Goal: Task Accomplishment & Management: Manage account settings

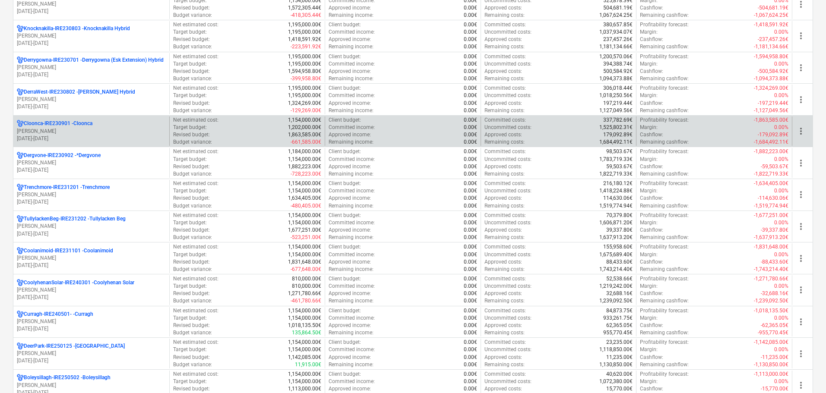
scroll to position [216, 0]
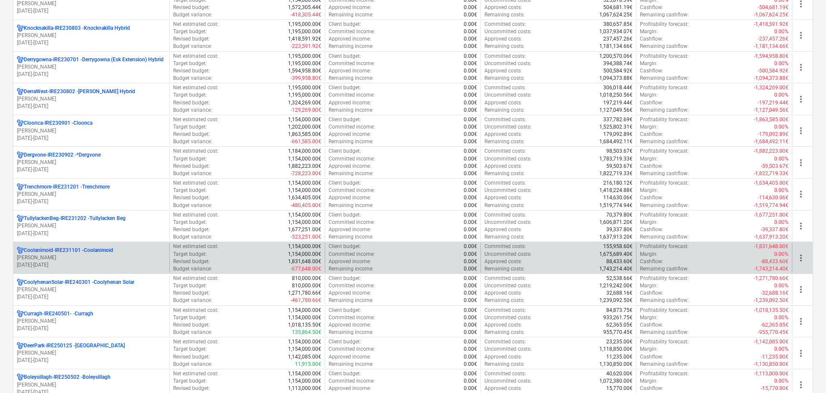
click at [84, 255] on p "[PERSON_NAME]" at bounding box center [91, 257] width 149 height 7
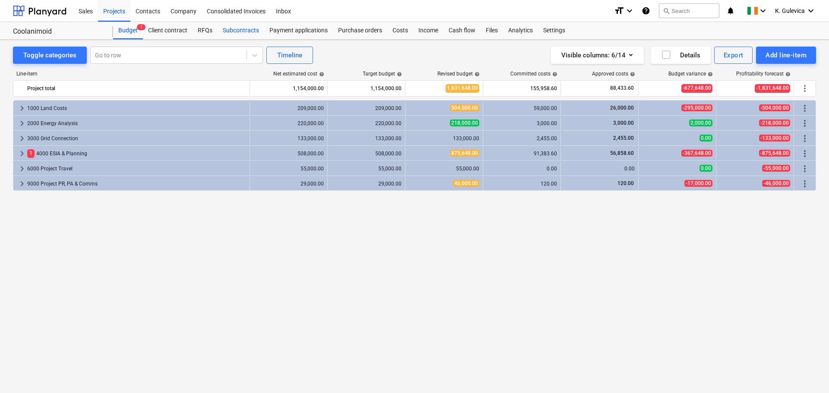
click at [251, 32] on div "Subcontracts" at bounding box center [241, 30] width 47 height 17
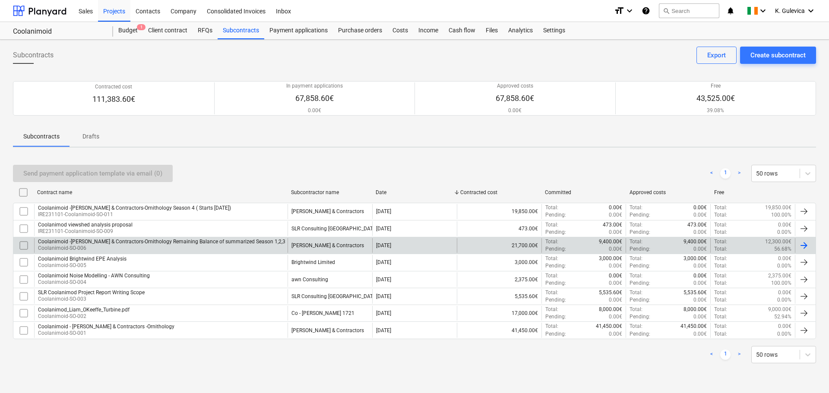
click at [150, 241] on div "Coolanimoid -[PERSON_NAME] & Contractors-Ornithology Remaining Balance of summa…" at bounding box center [161, 242] width 247 height 6
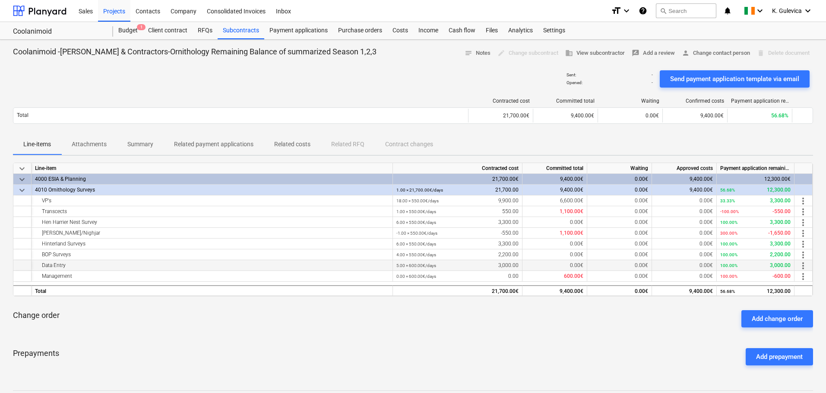
click at [803, 266] on span "more_vert" at bounding box center [803, 266] width 10 height 10
click at [811, 266] on li "Edit" at bounding box center [808, 266] width 25 height 20
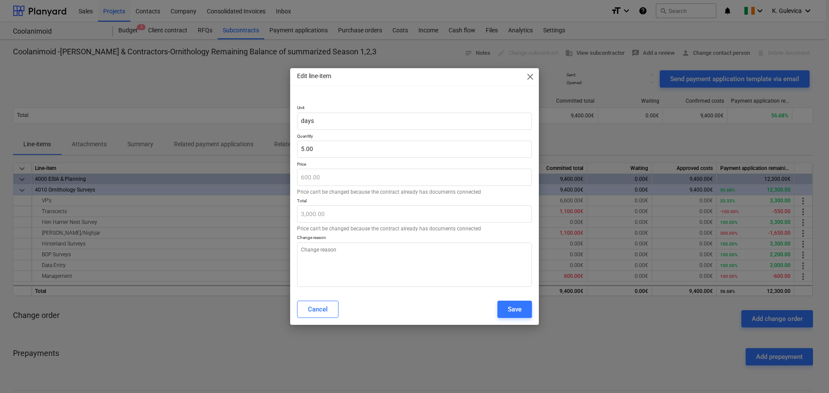
type textarea "x"
type input "5"
click at [324, 147] on input "5" at bounding box center [414, 149] width 235 height 17
type textarea "x"
type input "0.00"
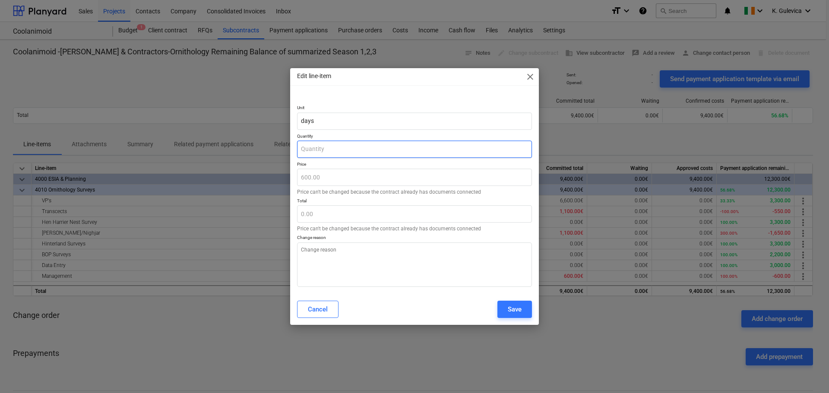
type input "3"
type textarea "x"
type input "1,800.00"
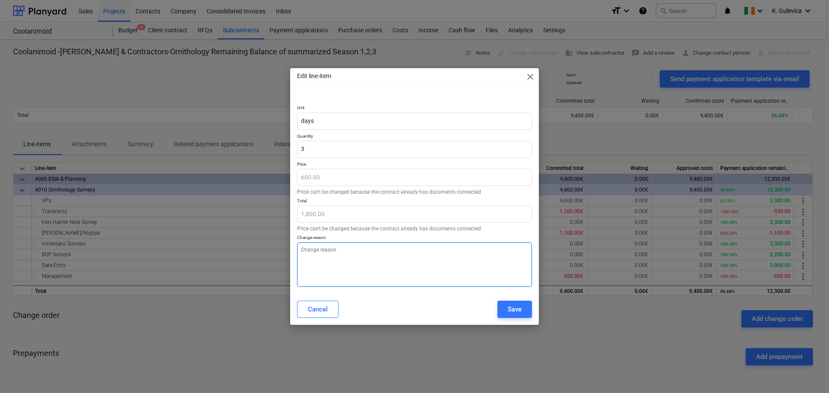
type input "3.00"
type textarea "x"
click at [348, 263] on textarea at bounding box center [414, 265] width 235 height 44
type textarea "A"
type textarea "x"
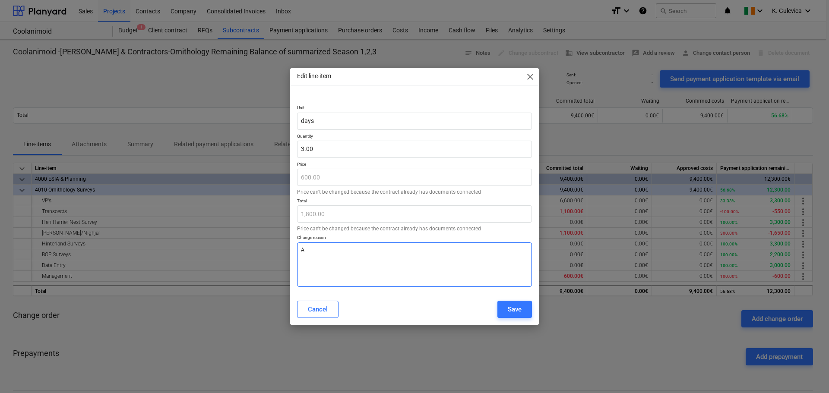
type textarea "Aj"
type textarea "x"
type textarea "Aju"
type textarea "x"
type textarea "Ajus"
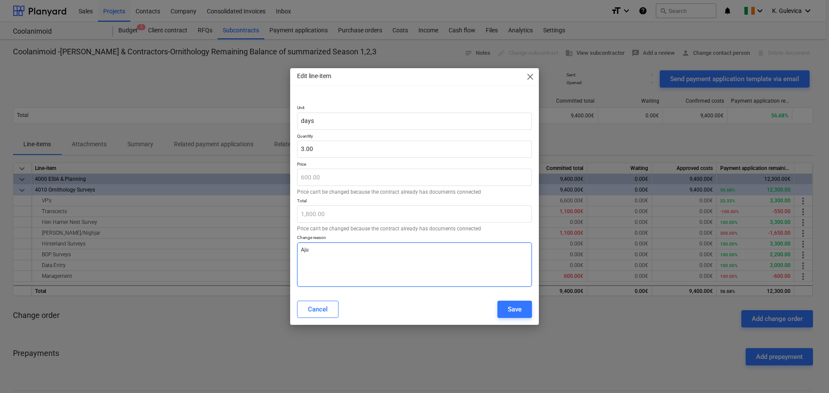
type textarea "x"
type textarea "Ajust"
type textarea "x"
type textarea "Ajusti"
type textarea "x"
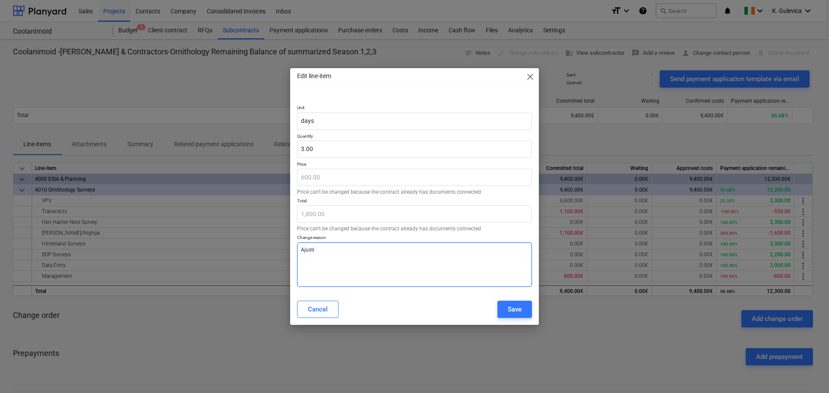
type textarea "[PERSON_NAME]"
type textarea "x"
type textarea "Ajusting"
type textarea "x"
type textarea "Ajusting"
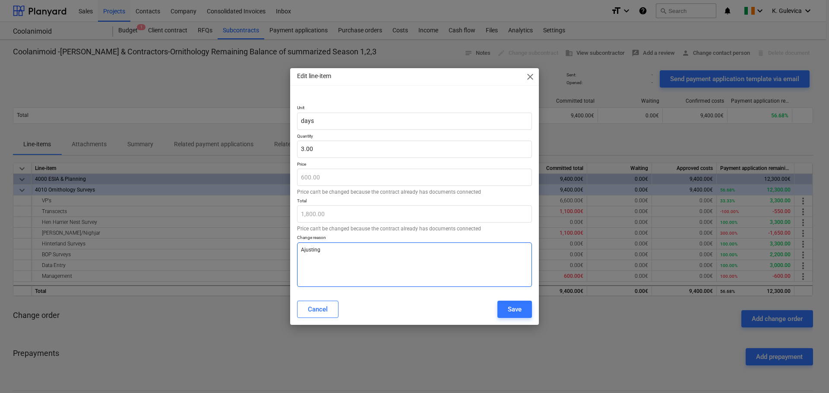
type textarea "x"
type textarea "Ajusting t"
type textarea "x"
type textarea "Ajusting to"
type textarea "x"
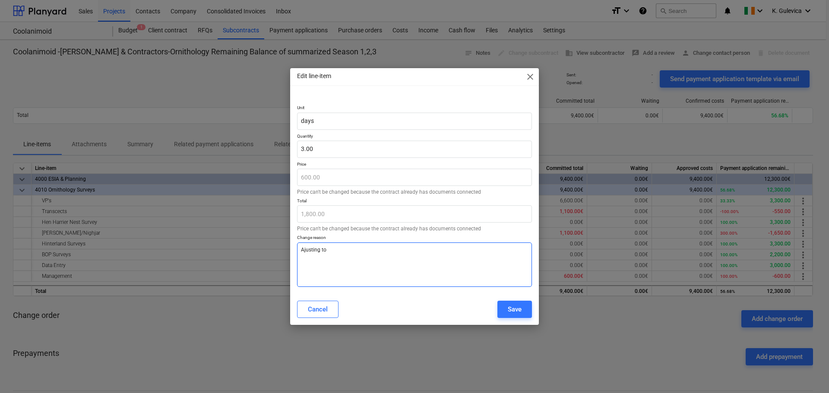
type textarea "Ajusting tot"
type textarea "x"
type textarea "Ajusting tota"
type textarea "x"
type textarea "Ajusting total"
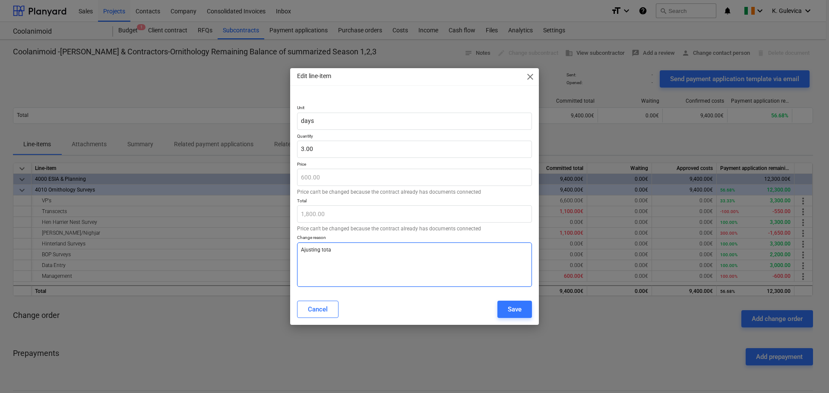
type textarea "x"
type textarea "Ajusting total"
type textarea "x"
type textarea "Ajusting total f"
type textarea "x"
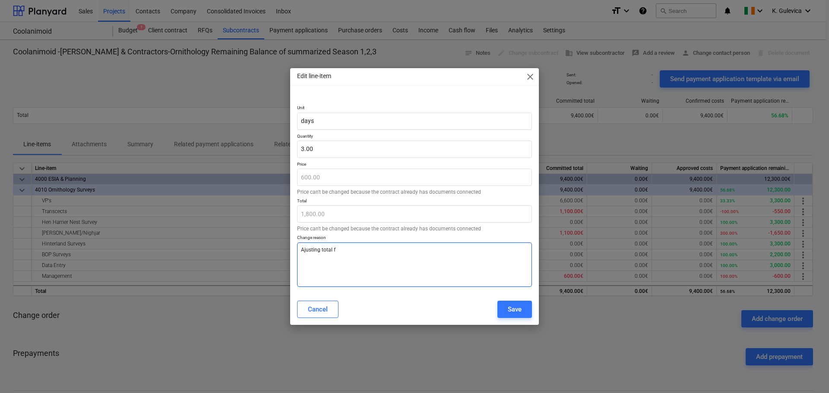
type textarea "Ajusting total"
type textarea "x"
type textarea "Ajusting total p"
type textarea "x"
type textarea "Ajusting total pe"
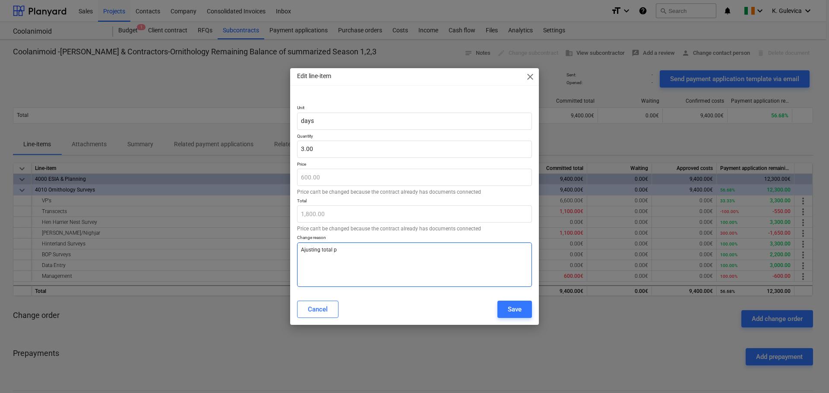
type textarea "x"
type textarea "Ajusting total per"
type textarea "x"
type textarea "Ajusting total per"
type textarea "x"
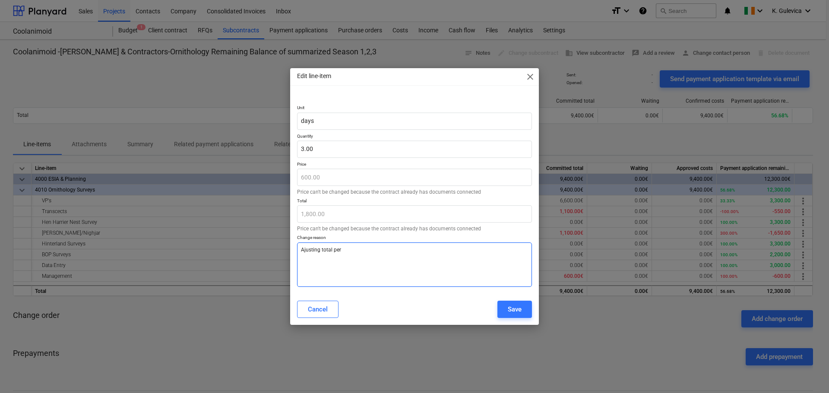
type textarea "Ajusting total per 3"
type textarea "x"
type textarea "Ajusting total per 3"
type textarea "x"
type textarea "Ajusting total per 3 s"
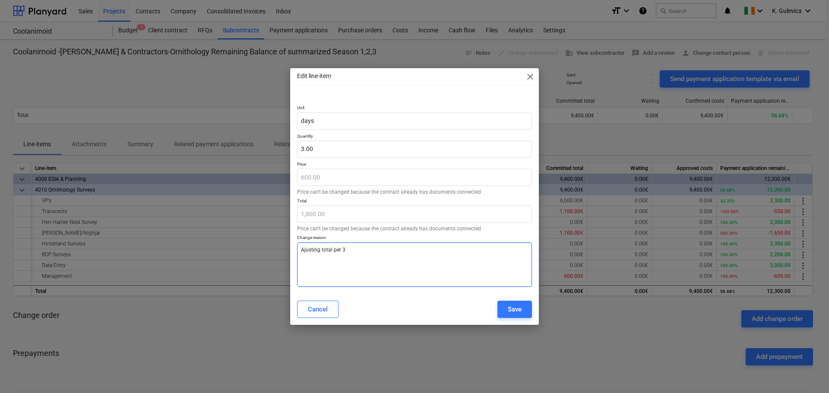
type textarea "x"
type textarea "Ajusting total per 3 se"
type textarea "x"
type textarea "Ajusting total per 3 sea"
type textarea "x"
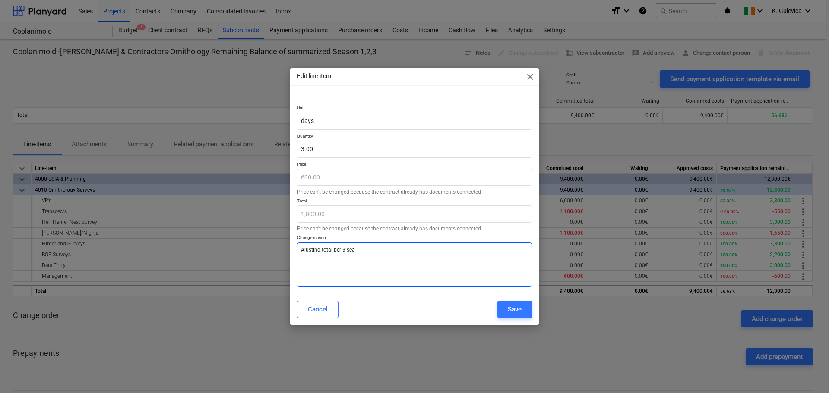
type textarea "Ajusting total per 3 seas"
type textarea "x"
type textarea "Ajusting total per 3 seaso"
type textarea "x"
type textarea "Ajusting total per 3 season"
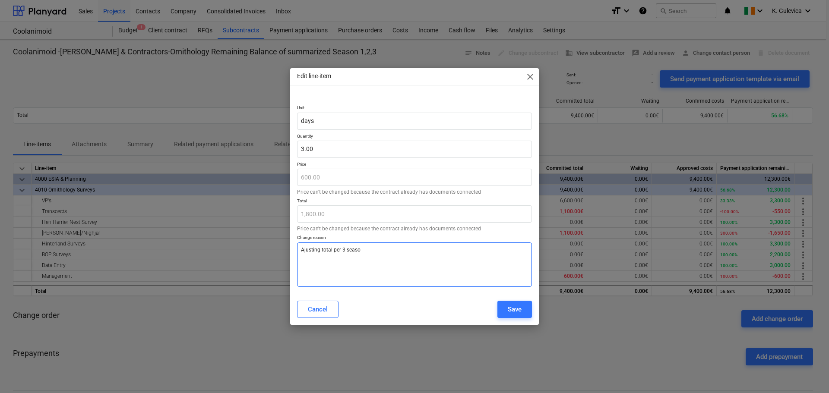
type textarea "x"
type textarea "Ajusting total per 3 seasond"
type textarea "x"
type textarea "Ajusting total per 3 season"
type textarea "x"
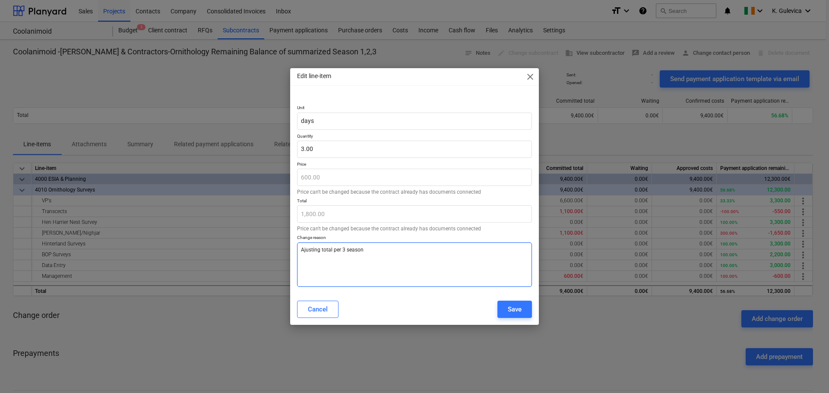
type textarea "Ajusting total per 3 seasons"
type textarea "x"
type textarea "Adjusting total per 3 seasons"
type textarea "x"
type textarea "Adjusting total per 3 seasons"
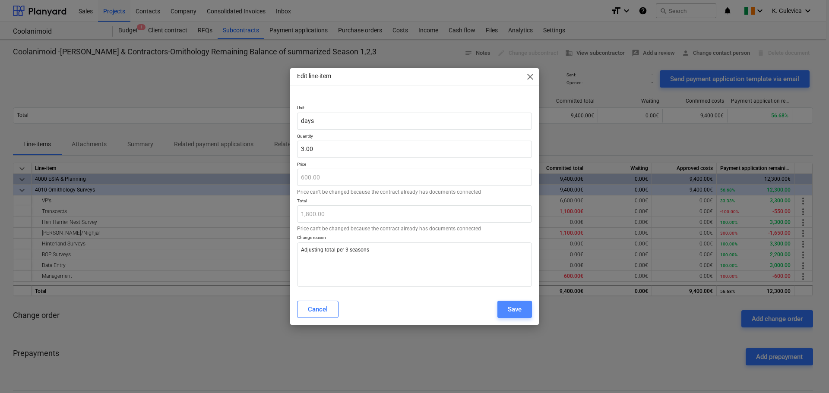
click at [524, 310] on button "Save" at bounding box center [514, 309] width 35 height 17
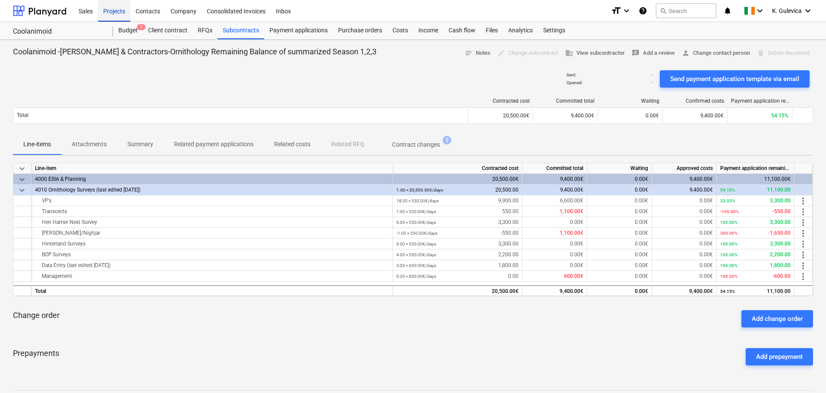
click at [117, 11] on div "Projects" at bounding box center [114, 11] width 32 height 22
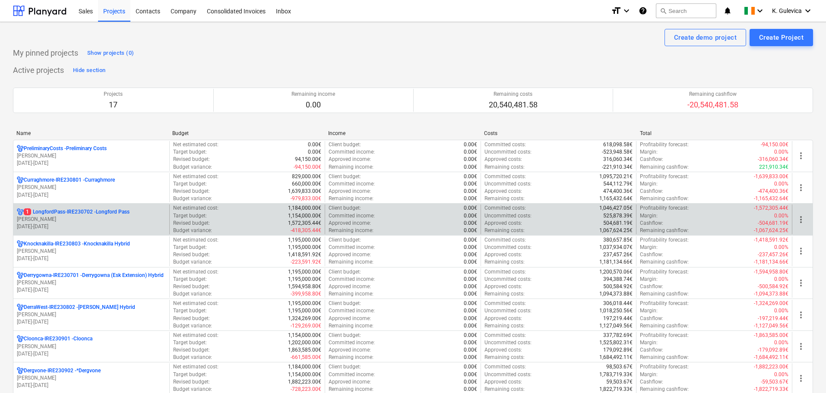
click at [95, 218] on p "[PERSON_NAME]" at bounding box center [91, 219] width 149 height 7
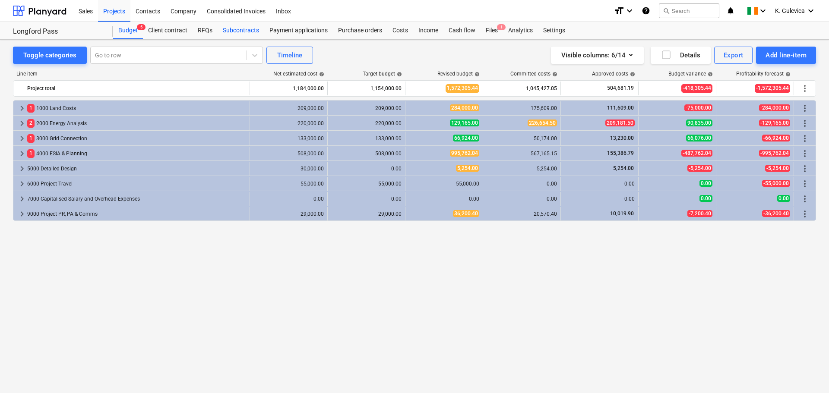
click at [240, 31] on div "Subcontracts" at bounding box center [241, 30] width 47 height 17
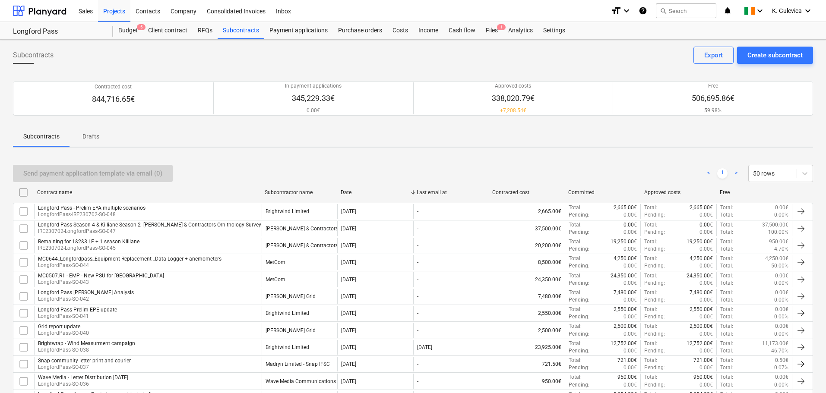
click at [132, 244] on div "Remaining for 1&2&3 LF + 1 season Killiane" at bounding box center [88, 242] width 101 height 6
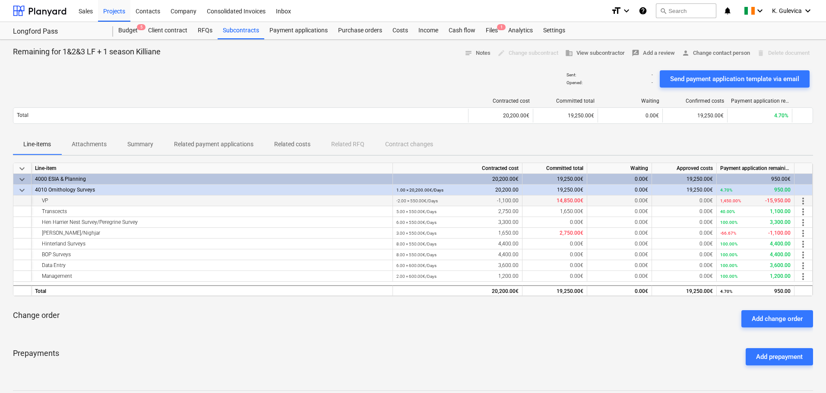
click at [804, 200] on span "more_vert" at bounding box center [803, 201] width 10 height 10
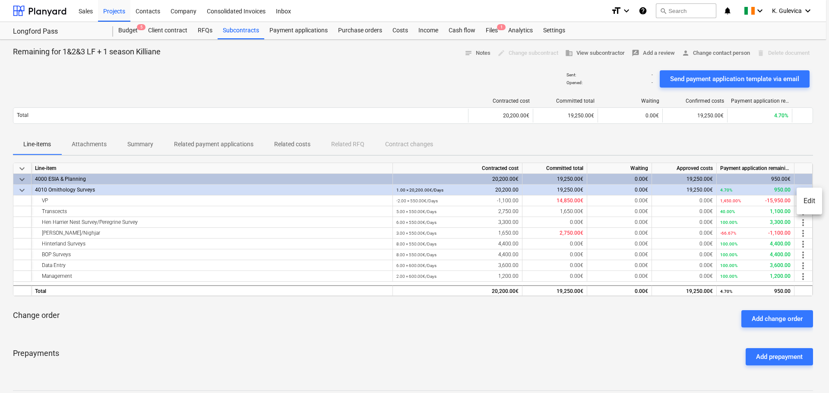
click at [816, 199] on li "Edit" at bounding box center [808, 201] width 25 height 20
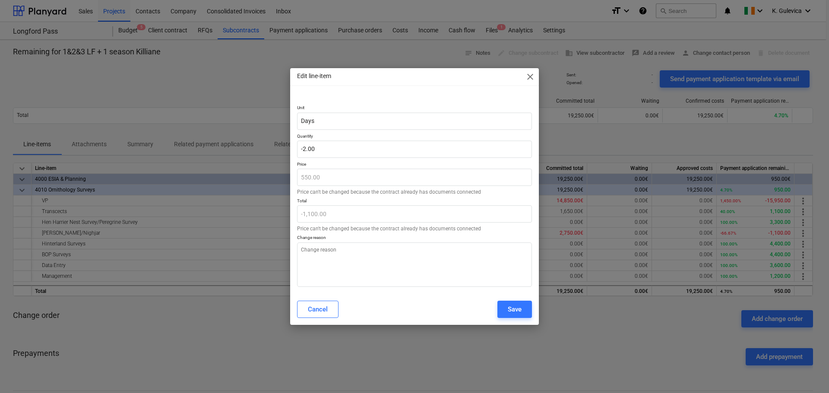
type textarea "x"
click at [318, 144] on input "-2" at bounding box center [414, 149] width 235 height 17
type input "-"
type textarea "x"
type input "0.00"
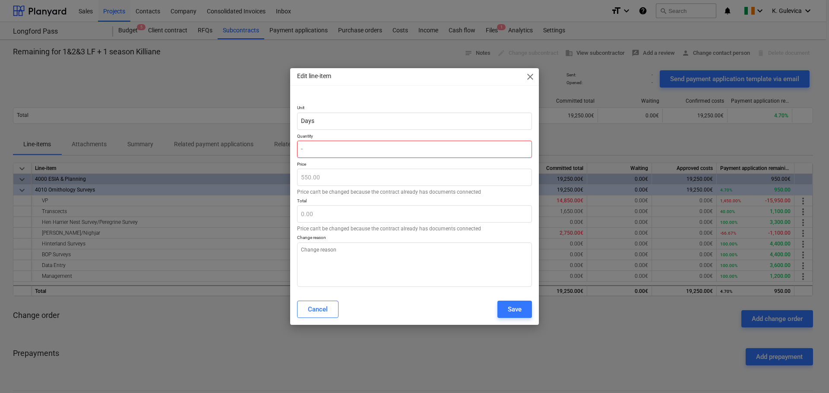
type textarea "x"
type input "1"
type input "550.00"
type textarea "x"
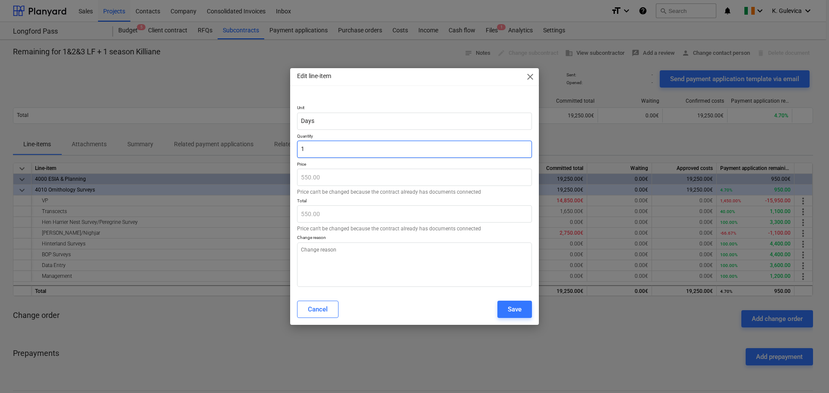
type input "1."
type textarea "x"
type input "1.9"
type input "1,045.00"
type textarea "x"
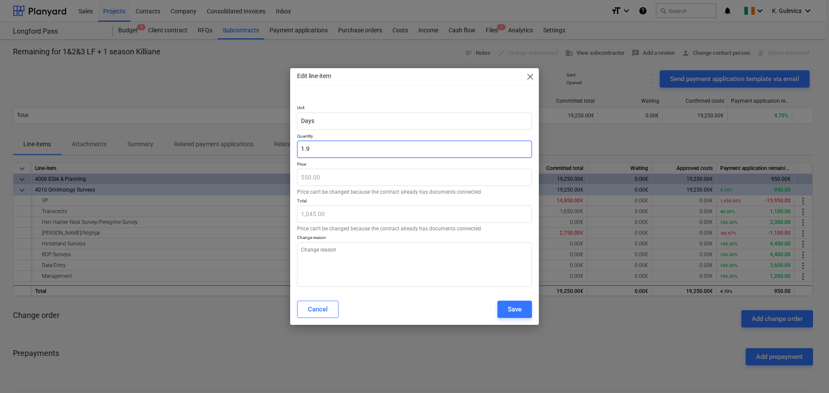
type input "1.90"
type textarea "x"
type input "1.909"
type input "1,049.95"
type textarea "x"
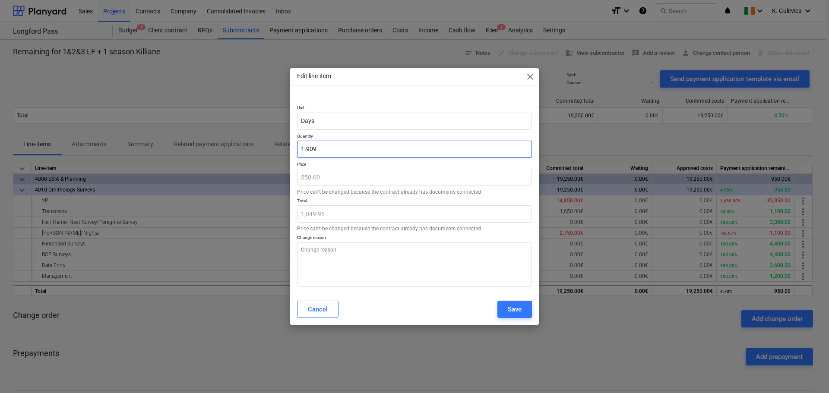
type input "1.9091"
type input "1,050.01"
type input "1.9091"
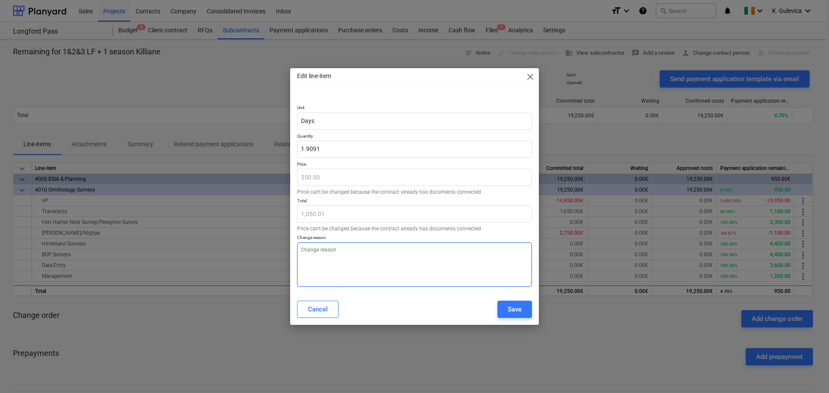
type textarea "x"
type input "1.91"
click at [338, 256] on textarea at bounding box center [414, 265] width 235 height 44
type textarea "x"
type textarea "T"
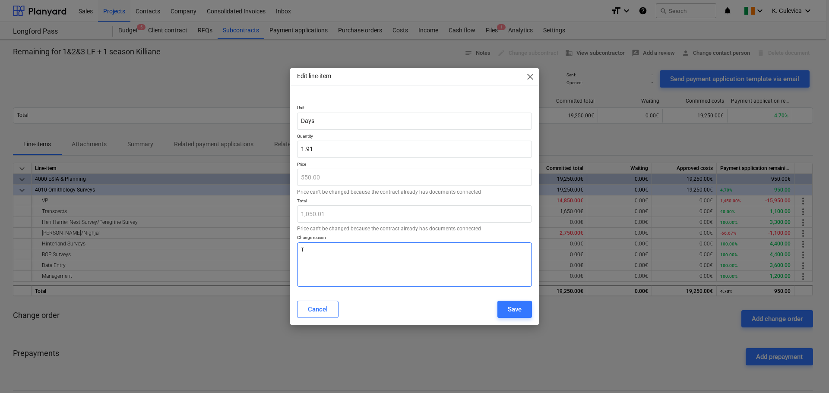
type textarea "x"
type textarea "To"
type textarea "x"
type textarea "To"
type textarea "x"
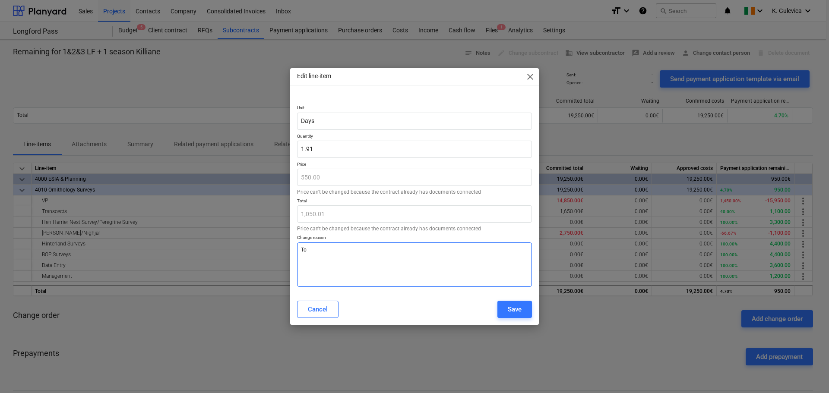
type textarea "To c"
type textarea "x"
type textarea "To co"
type textarea "x"
type textarea "To cor"
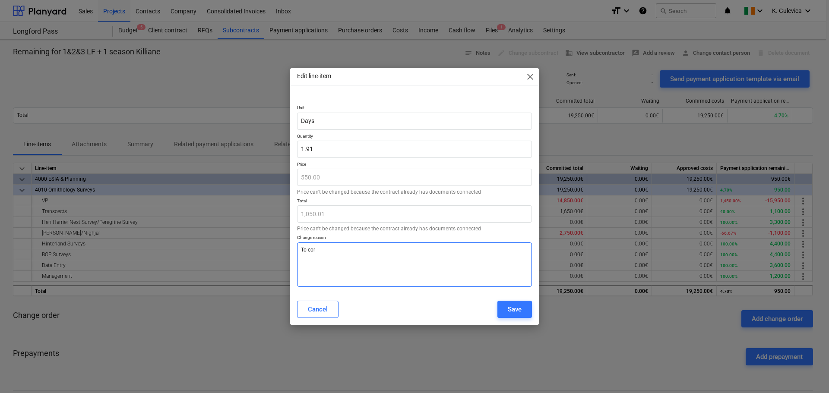
type textarea "x"
type textarea "To corr"
type textarea "x"
type textarea "To corre"
type textarea "x"
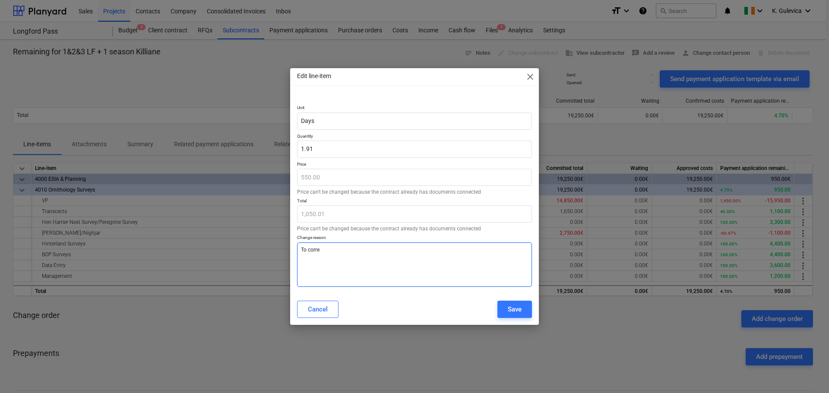
type textarea "To correc"
type textarea "x"
type textarea "To correct"
type textarea "x"
type textarea "To correct"
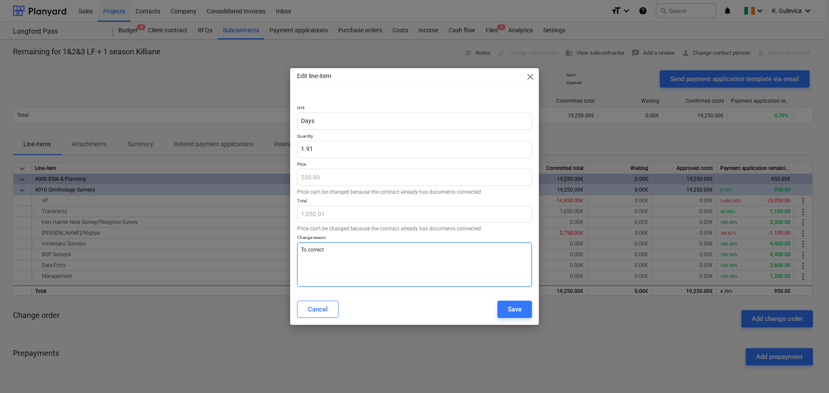
type textarea "x"
type textarea "To correct b"
type textarea "x"
type textarea "To correct ba"
type textarea "x"
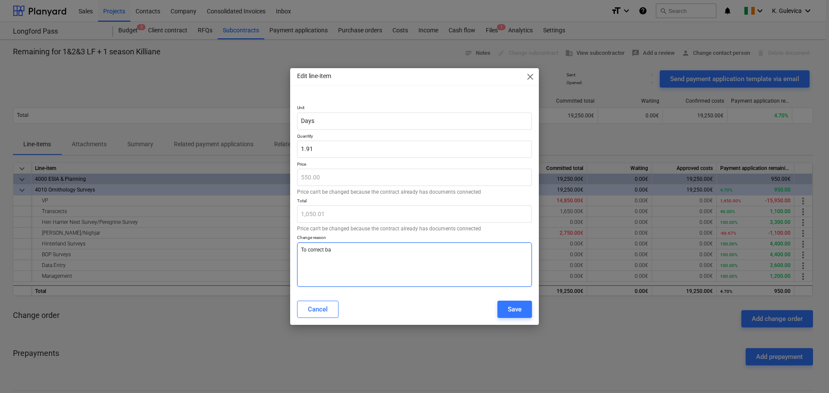
type textarea "To correct [MEDICAL_DATA]"
type textarea "x"
type textarea "To correct bala"
type textarea "x"
type textarea "To correct [PERSON_NAME]"
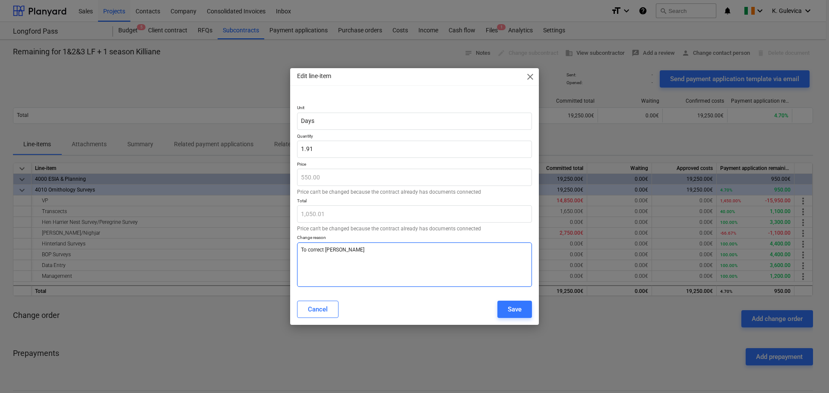
type textarea "x"
type textarea "To correct balanc"
type textarea "x"
type textarea "To correct balance"
type textarea "x"
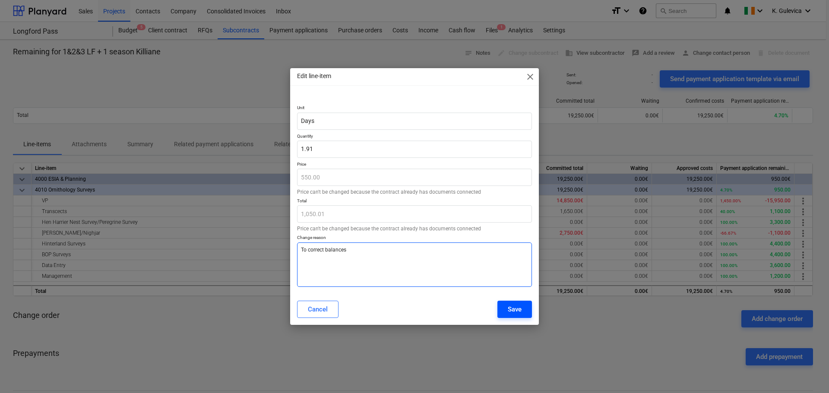
type textarea "To correct balances"
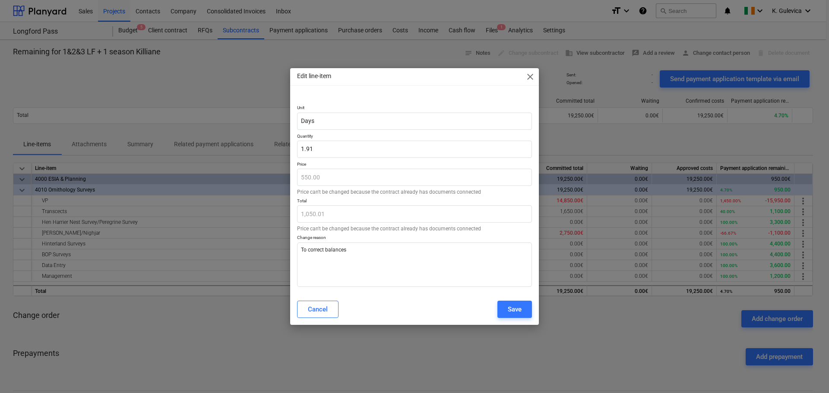
click at [521, 310] on div "Save" at bounding box center [515, 309] width 14 height 11
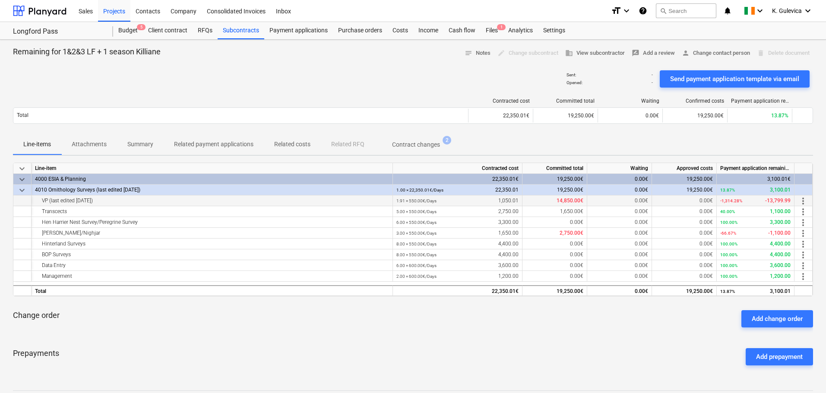
click at [803, 202] on span "more_vert" at bounding box center [803, 201] width 10 height 10
click at [803, 202] on li "Edit" at bounding box center [808, 201] width 25 height 20
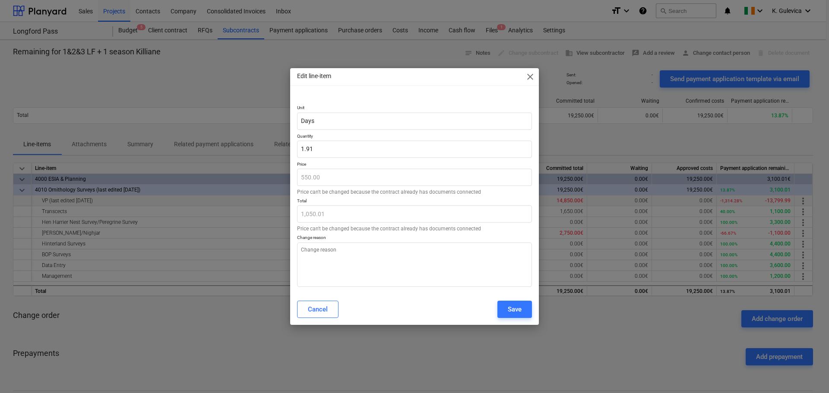
type textarea "x"
type input "1.9091"
click at [325, 151] on input "1.9091" at bounding box center [414, 149] width 235 height 17
drag, startPoint x: 324, startPoint y: 149, endPoint x: 306, endPoint y: 149, distance: 17.7
click at [306, 149] on input "1.9091" at bounding box center [414, 149] width 235 height 17
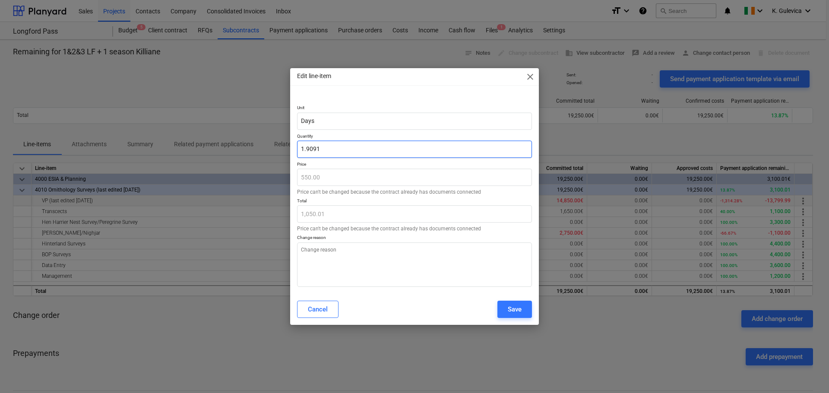
type textarea "x"
type input "1."
type input "550.00"
type textarea "x"
type input "1.6"
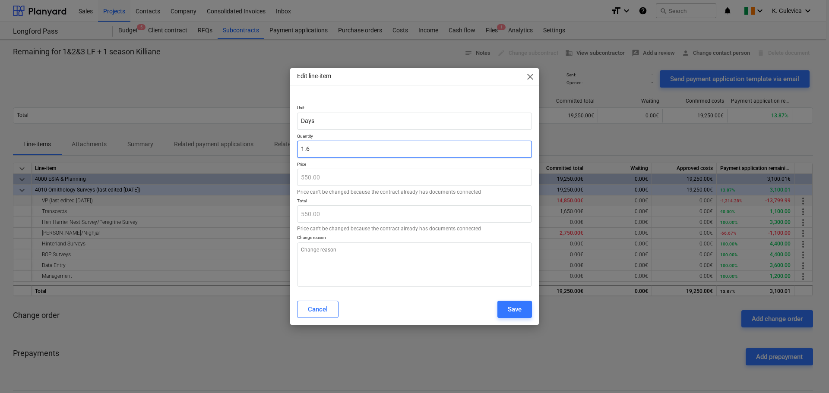
type input "880.00"
type textarea "x"
type input "1.63"
type input "896.50"
type textarea "x"
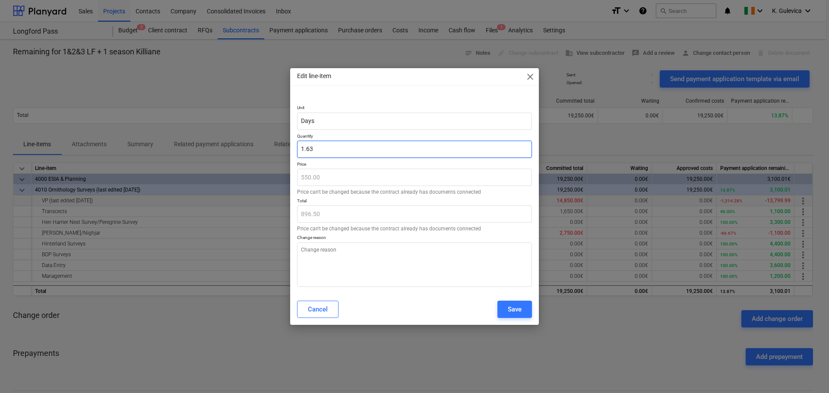
type input "1.636"
type input "899.80"
type textarea "x"
type input "1.6363"
type input "899.97"
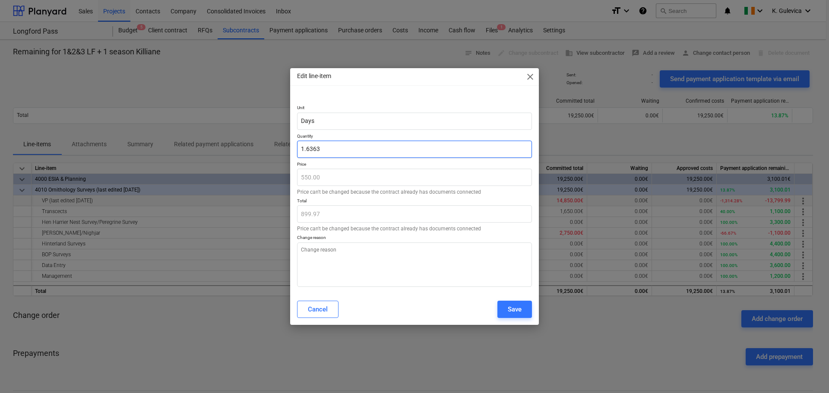
type textarea "x"
type input "1.63636"
type input "900.00"
type textarea "x"
type input "1.636363"
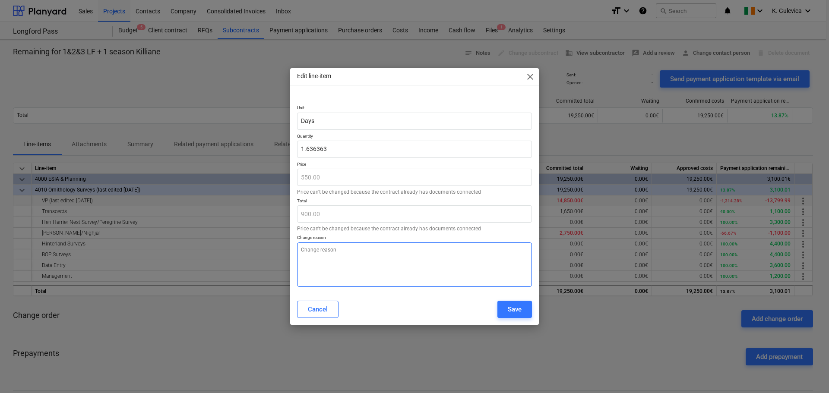
type textarea "x"
type input "1.64"
click at [330, 267] on textarea at bounding box center [414, 265] width 235 height 44
type textarea "t"
type textarea "x"
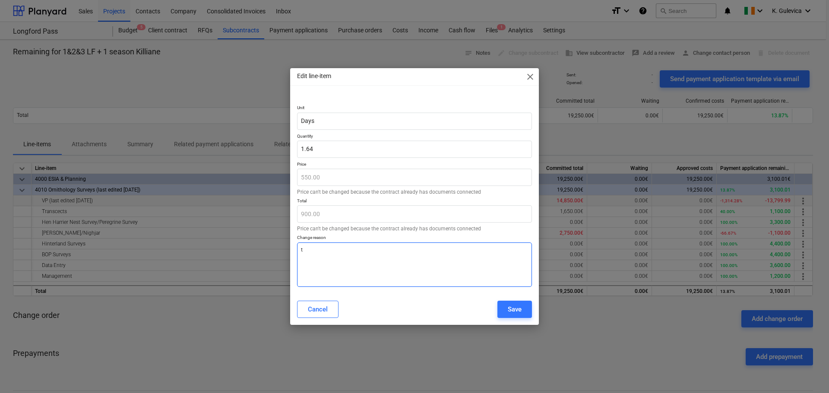
type textarea "to"
type textarea "x"
type textarea "to"
type textarea "x"
type textarea "to c"
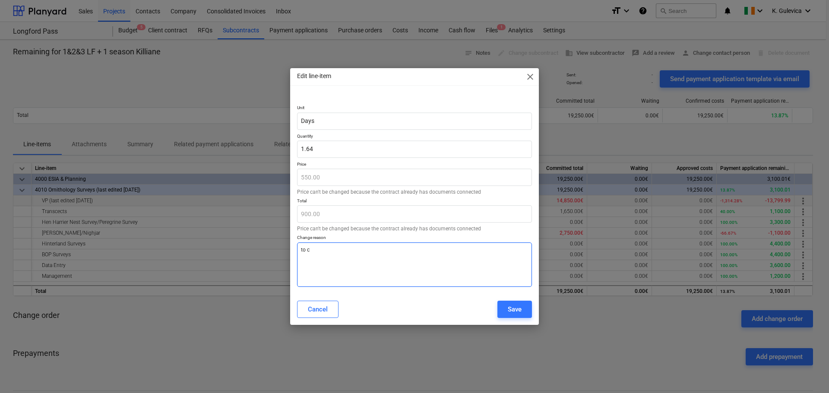
type textarea "x"
type textarea "to co"
type textarea "x"
type textarea "to cor"
type textarea "x"
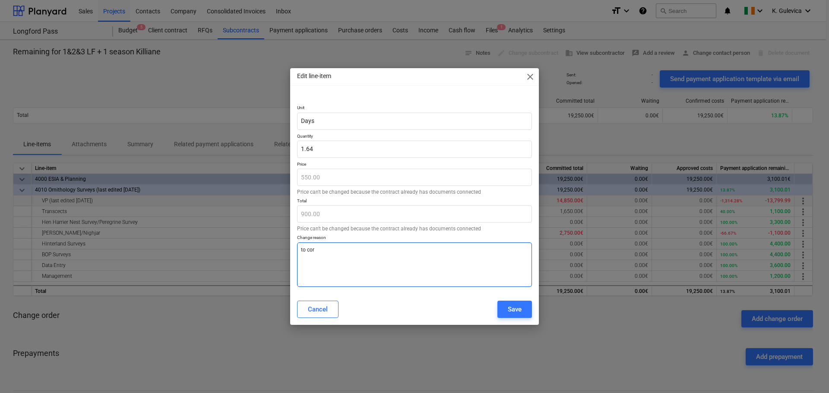
type textarea "to corr"
type textarea "x"
type textarea "to corre"
type textarea "x"
type textarea "to correc"
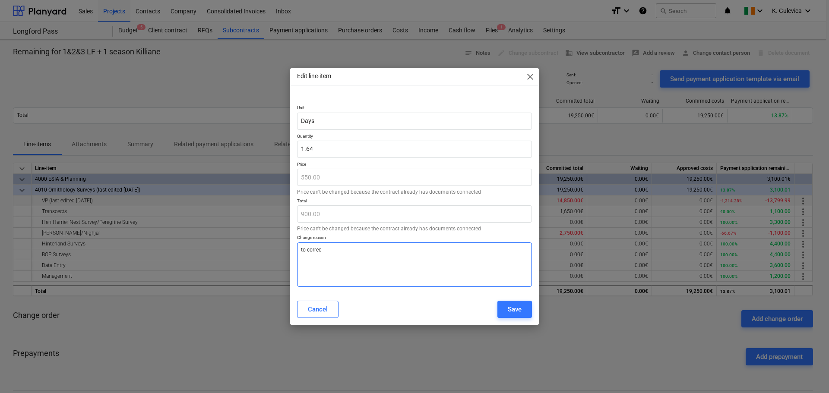
type textarea "x"
type textarea "to correct"
type textarea "x"
type textarea "to correct"
type textarea "x"
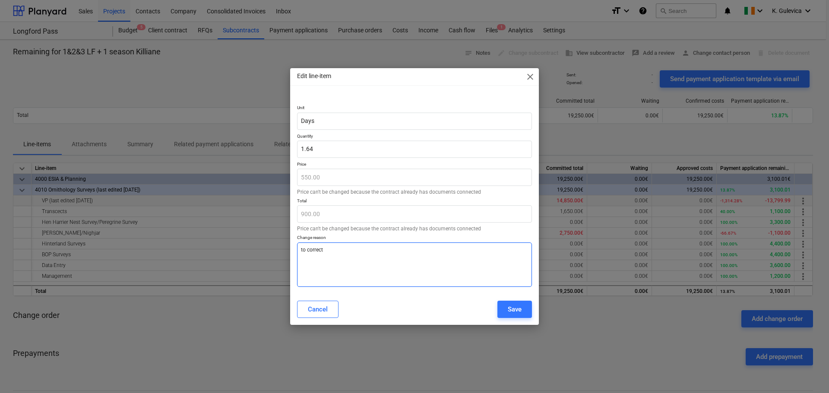
type textarea "to correct b"
type textarea "x"
type textarea "to correct ba"
type textarea "x"
type textarea "to correct [MEDICAL_DATA]"
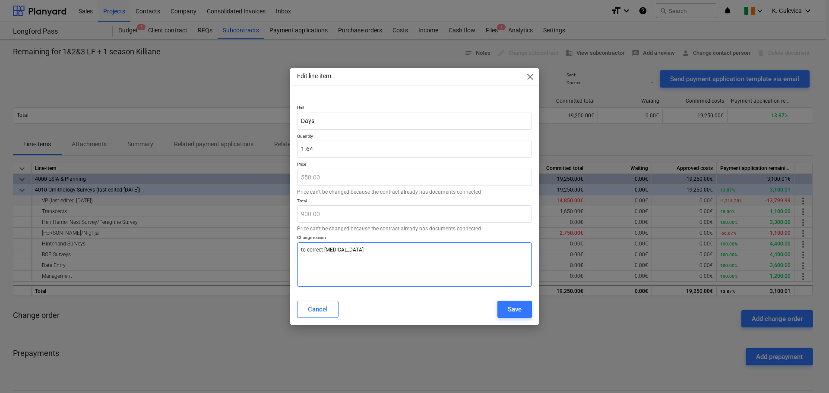
type textarea "x"
type textarea "to correct bala"
type textarea "x"
type textarea "to correct [PERSON_NAME]"
type textarea "x"
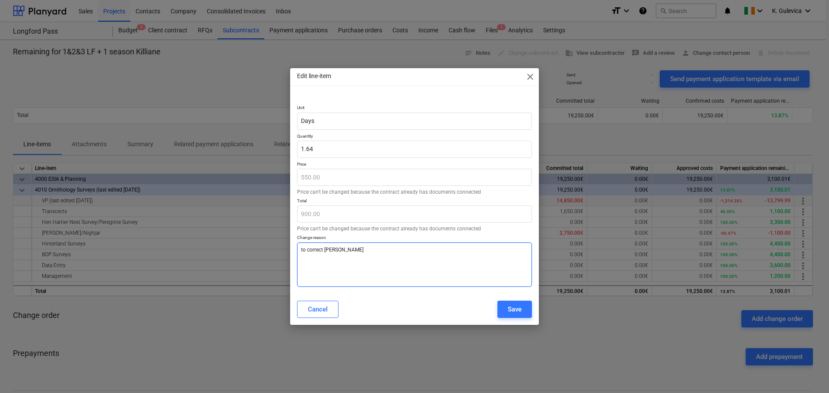
type textarea "to correct balanc"
type textarea "x"
type textarea "to correct balance"
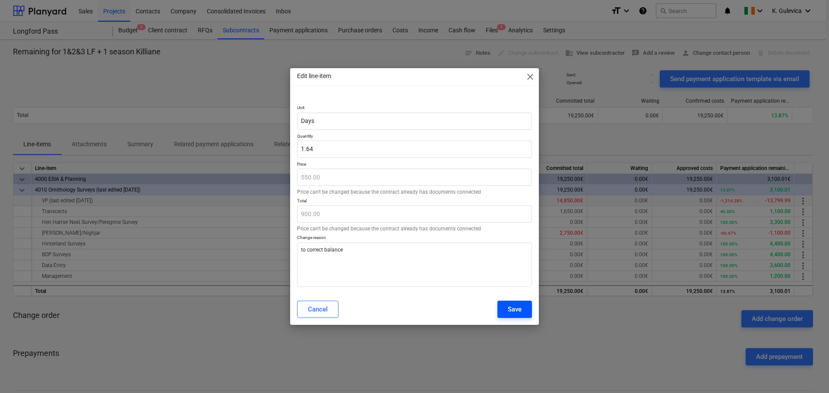
click at [515, 308] on div "Save" at bounding box center [515, 309] width 14 height 11
type textarea "x"
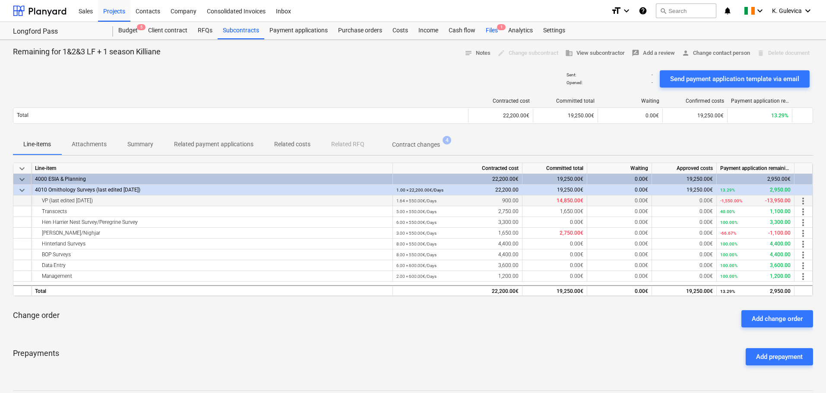
click at [492, 32] on div "Files 1" at bounding box center [491, 30] width 22 height 17
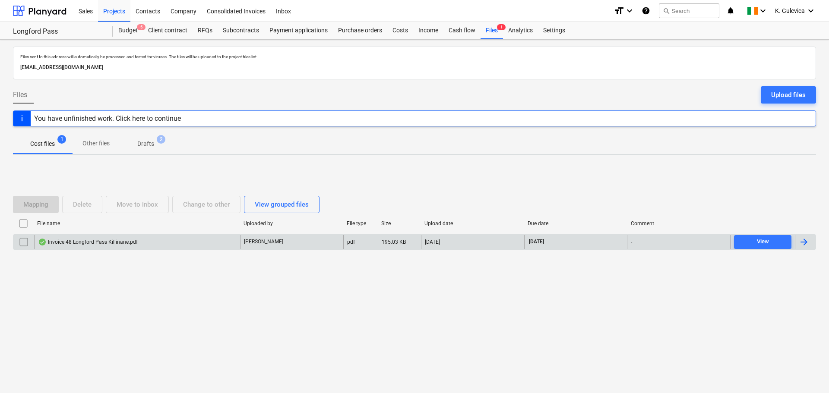
click at [136, 246] on div "Invoice 48 Longford Pass Killinane.pdf" at bounding box center [137, 242] width 206 height 14
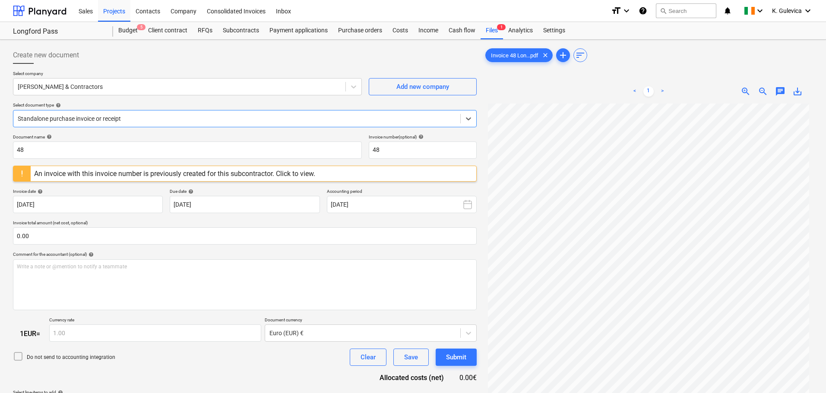
click at [178, 120] on div at bounding box center [237, 118] width 438 height 9
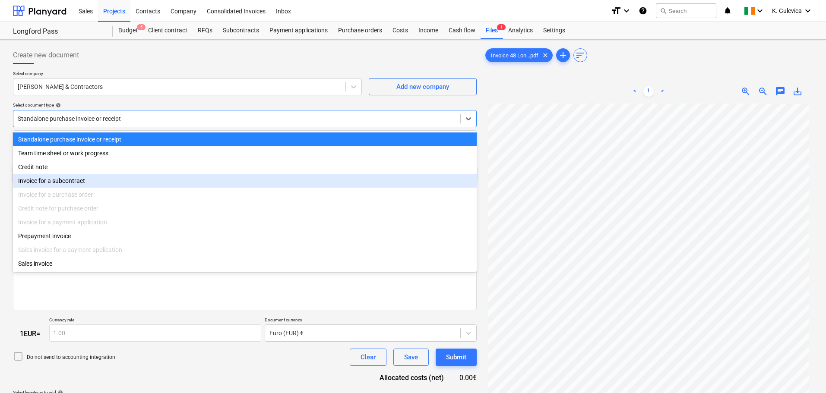
click at [63, 184] on div "Invoice for a subcontract" at bounding box center [245, 181] width 464 height 14
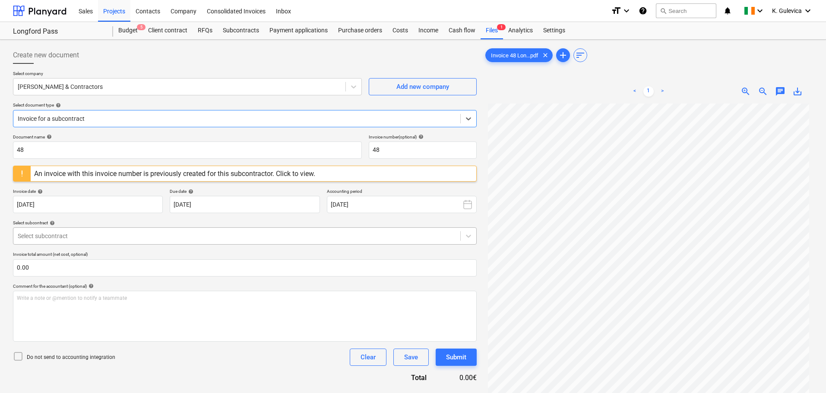
click at [102, 231] on div "Select subcontract" at bounding box center [236, 236] width 447 height 12
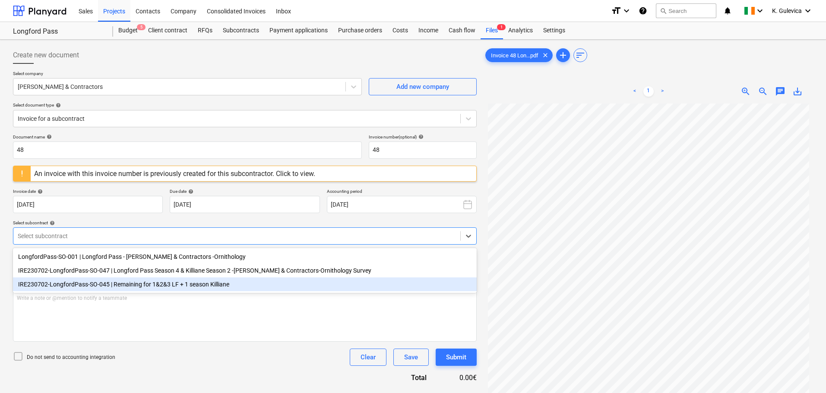
click at [152, 287] on div "IRE230702-LongfordPass-SO-045 | Remaining for 1&2&3 LF + 1 season Killiane" at bounding box center [245, 285] width 464 height 14
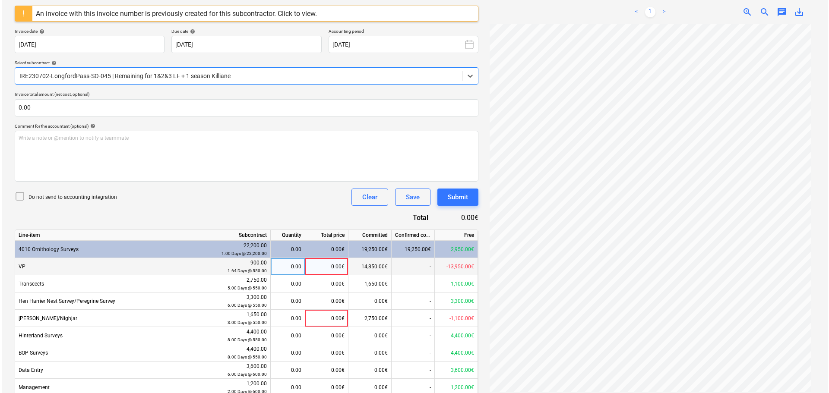
scroll to position [198, 0]
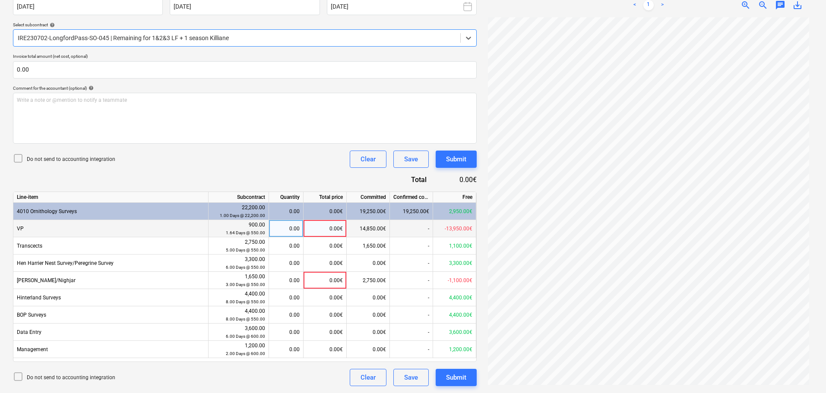
click at [336, 229] on div "0.00€" at bounding box center [324, 228] width 43 height 17
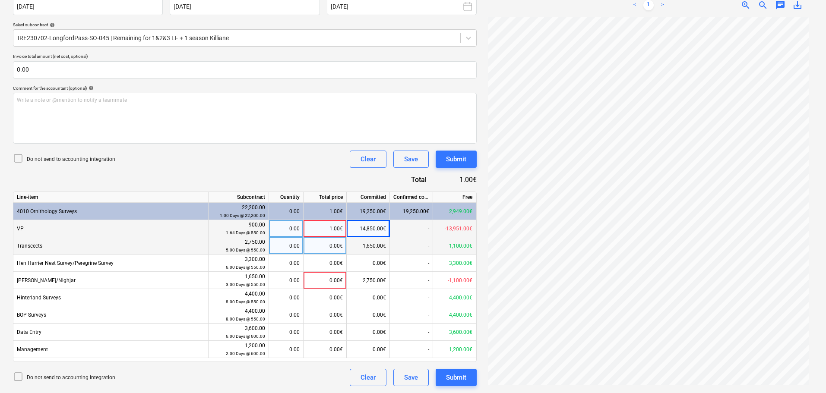
click at [287, 243] on div "0.00" at bounding box center [285, 245] width 27 height 17
click at [331, 231] on div "1.00€" at bounding box center [324, 228] width 43 height 17
click at [279, 224] on div "0.00" at bounding box center [285, 228] width 27 height 17
click at [298, 243] on div "0.00" at bounding box center [285, 245] width 27 height 17
click at [455, 379] on div "Submit" at bounding box center [456, 377] width 20 height 11
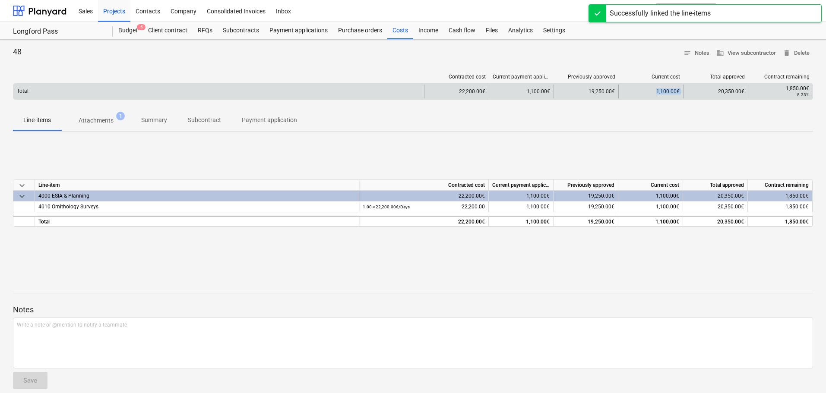
drag, startPoint x: 653, startPoint y: 92, endPoint x: 685, endPoint y: 91, distance: 32.0
click at [685, 91] on div "Total 22,200.00€ 1,100.00€ 19,250.00€ 1,100.00€ 20,350.00€ 1,850.00€ 8.33%" at bounding box center [412, 92] width 799 height 14
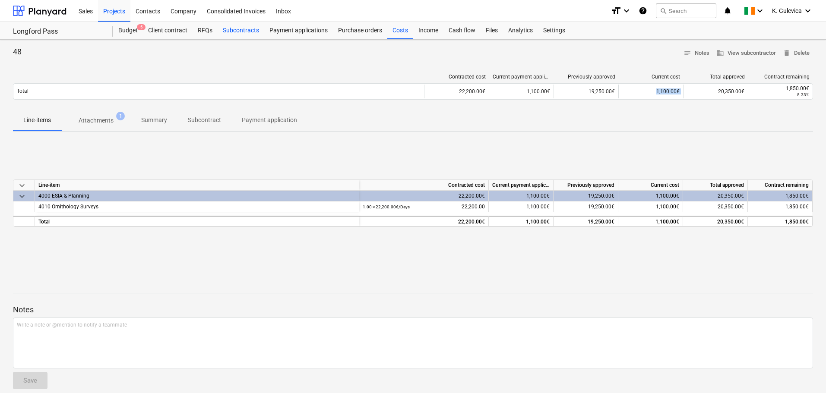
click at [231, 32] on div "Subcontracts" at bounding box center [241, 30] width 47 height 17
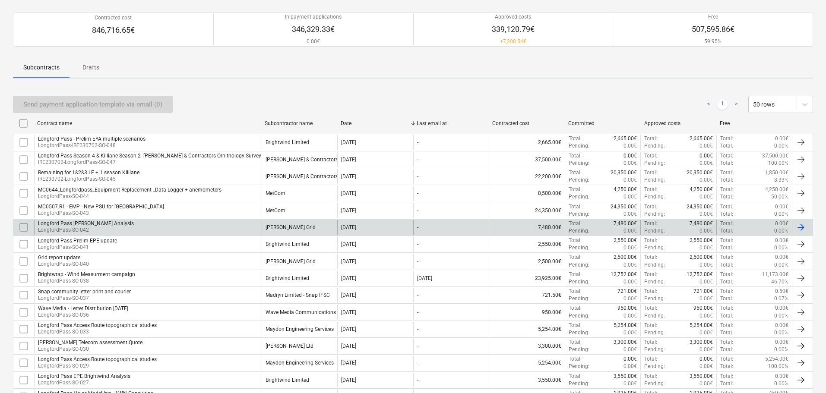
scroll to position [130, 0]
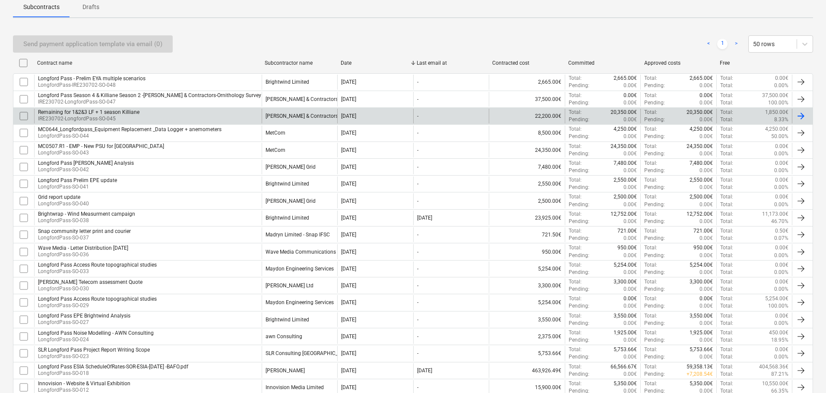
click at [110, 113] on div "Remaining for 1&2&3 LF + 1 season Killiane" at bounding box center [88, 112] width 101 height 6
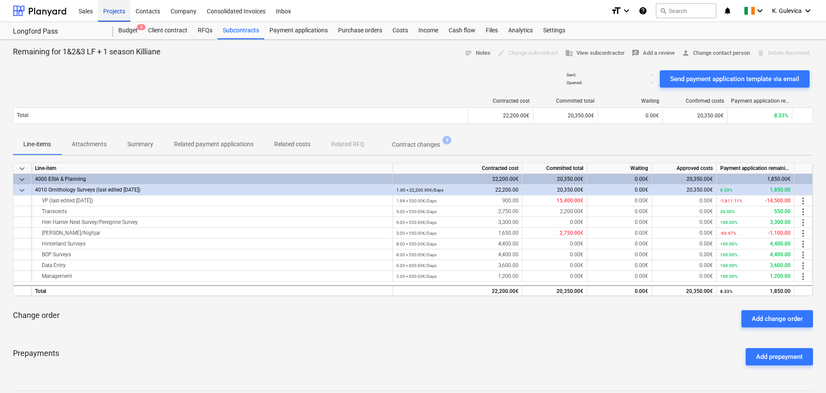
drag, startPoint x: 107, startPoint y: 21, endPoint x: 115, endPoint y: 13, distance: 11.6
click at [107, 21] on div "Projects" at bounding box center [114, 11] width 32 height 22
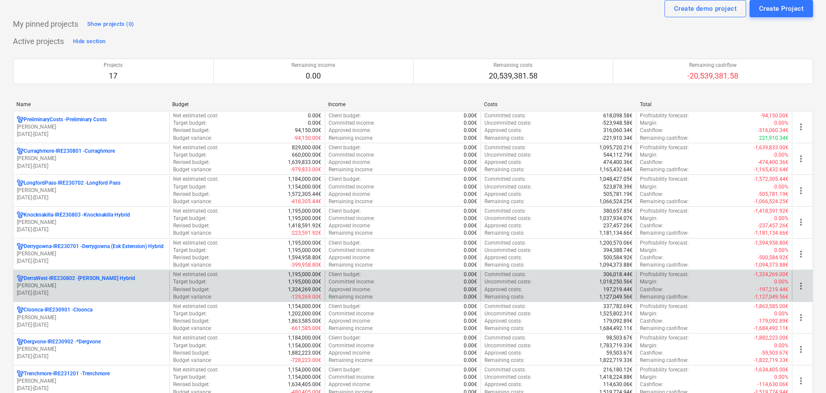
scroll to position [43, 0]
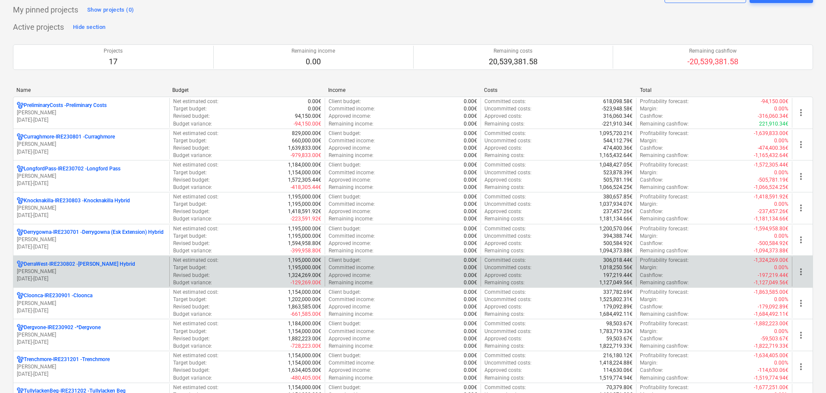
click at [85, 273] on p "[PERSON_NAME]" at bounding box center [91, 271] width 149 height 7
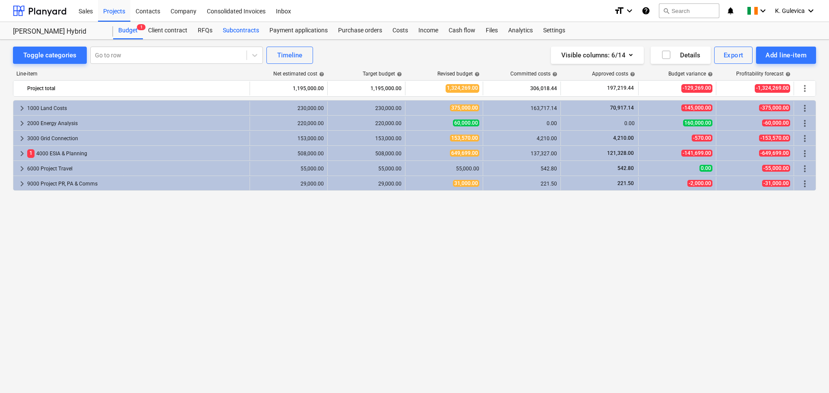
click at [240, 25] on div "Subcontracts" at bounding box center [241, 30] width 47 height 17
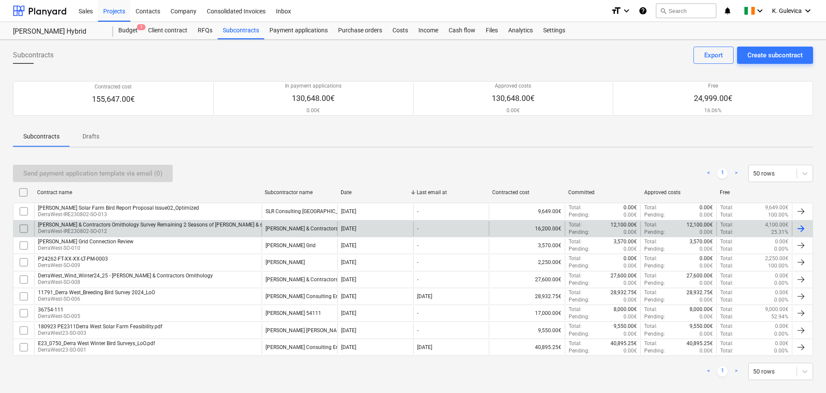
click at [79, 224] on div "[PERSON_NAME] & Contractors Ornithology Survey Remaining 2 Seasons of [PERSON_N…" at bounding box center [186, 225] width 297 height 6
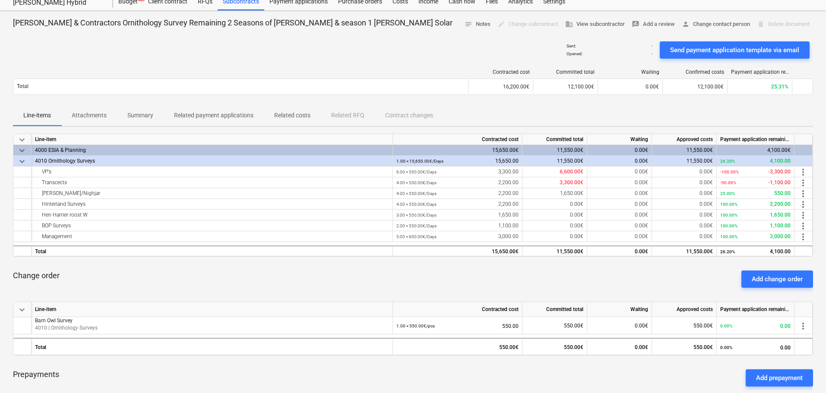
scroll to position [43, 0]
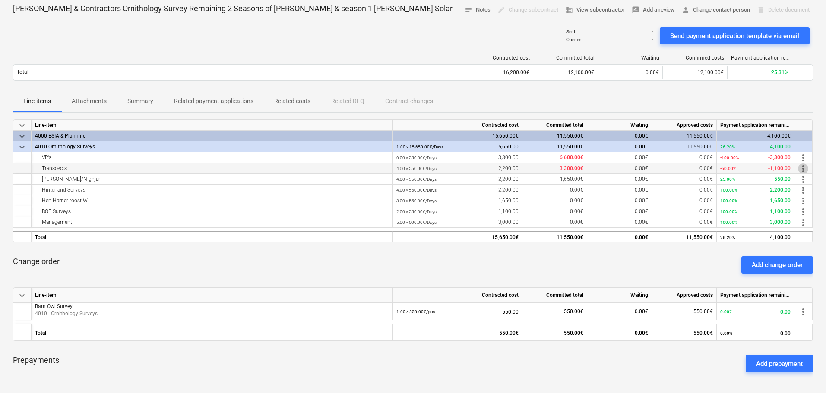
click at [801, 169] on span "more_vert" at bounding box center [803, 169] width 10 height 10
click at [809, 168] on li "Edit" at bounding box center [808, 169] width 25 height 20
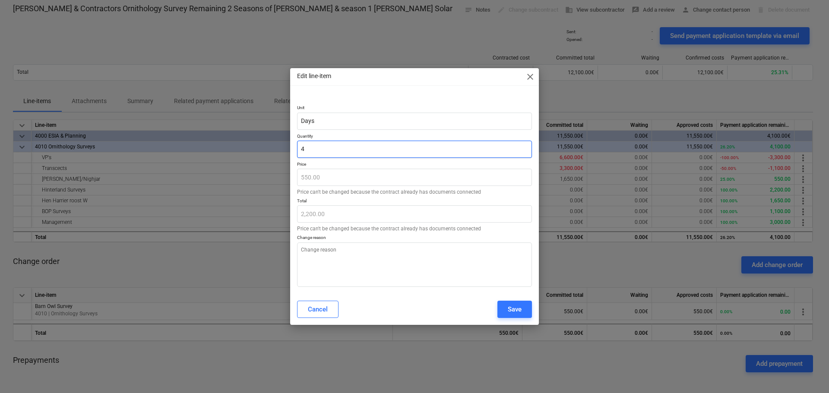
click at [319, 148] on input "4" at bounding box center [414, 149] width 235 height 17
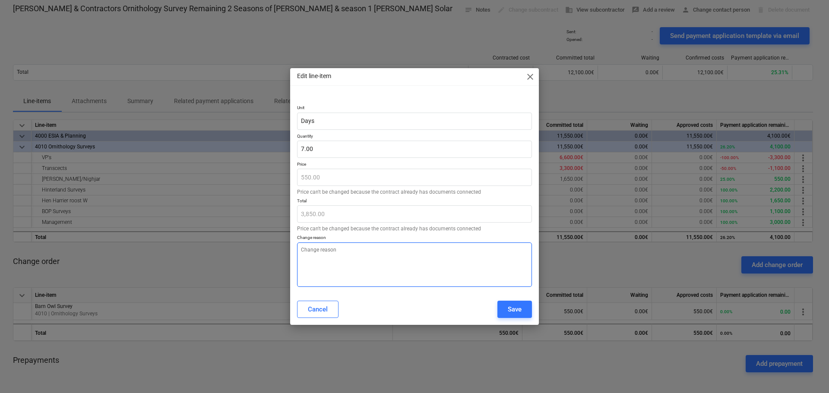
click at [321, 263] on textarea at bounding box center [414, 265] width 235 height 44
click at [397, 269] on textarea "To adjust balance" at bounding box center [414, 265] width 235 height 44
click at [518, 307] on div "Save" at bounding box center [515, 309] width 14 height 11
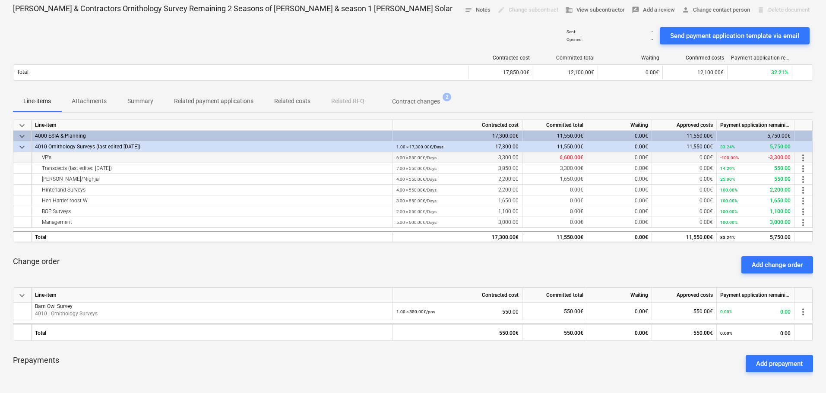
click at [805, 157] on span "more_vert" at bounding box center [803, 158] width 10 height 10
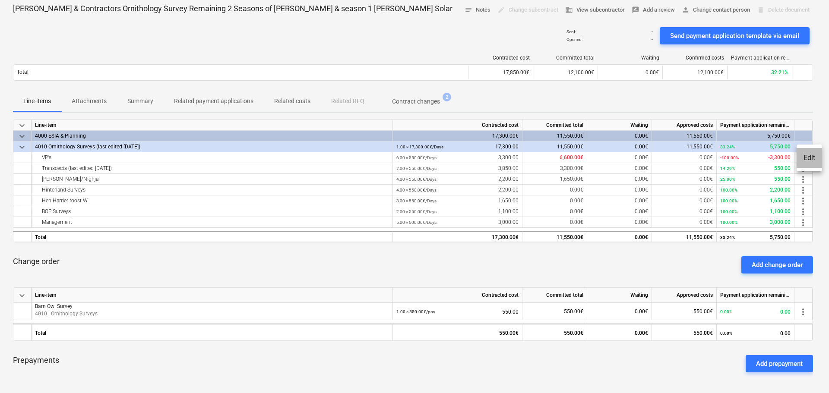
click at [817, 152] on li "Edit" at bounding box center [808, 158] width 25 height 20
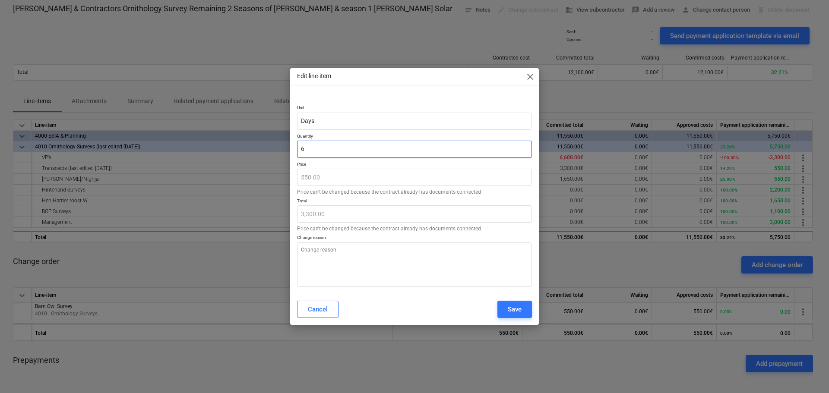
click at [345, 148] on input "6" at bounding box center [414, 149] width 235 height 17
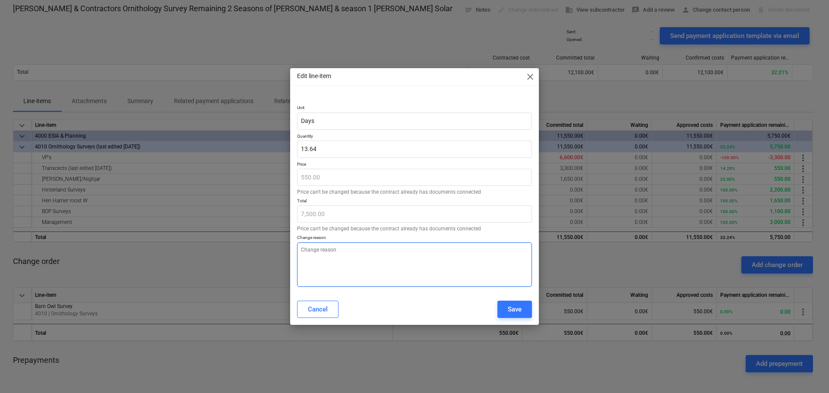
click at [346, 261] on textarea at bounding box center [414, 265] width 235 height 44
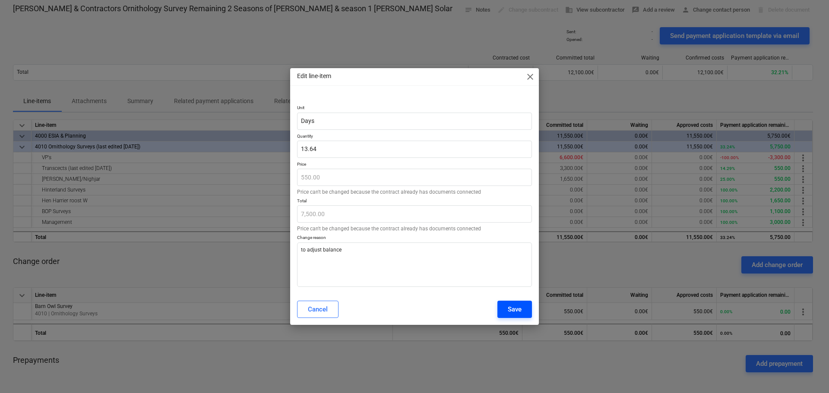
click at [518, 308] on div "Save" at bounding box center [515, 309] width 14 height 11
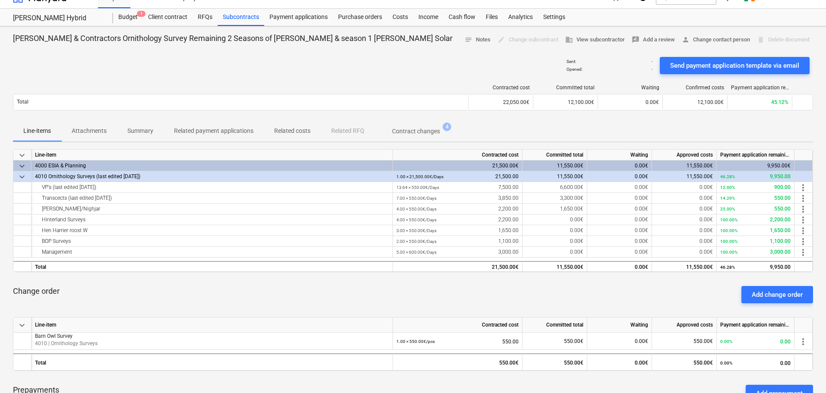
scroll to position [0, 0]
